Goal: Task Accomplishment & Management: Complete application form

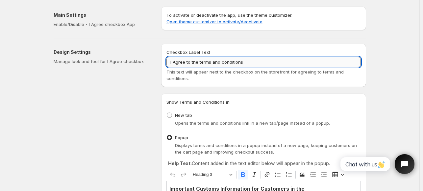
click at [256, 61] on input "I Agree to the terms and conditions" at bounding box center [263, 62] width 194 height 11
type input "I"
paste input "I accept that customs fees may apply."
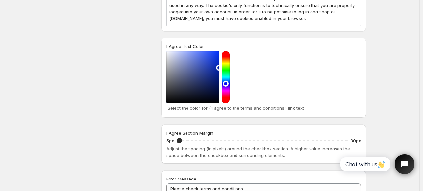
scroll to position [1788, 0]
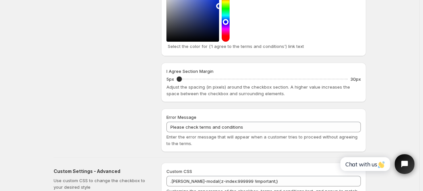
type input "I accept that customs fees may apply."
